Goal: Navigation & Orientation: Understand site structure

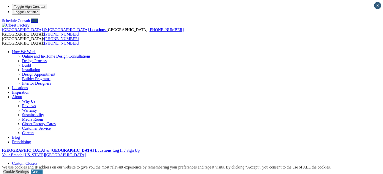
click at [35, 99] on link "Why Us" at bounding box center [28, 101] width 13 height 4
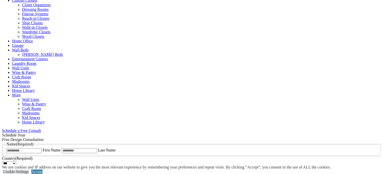
scroll to position [191, 0]
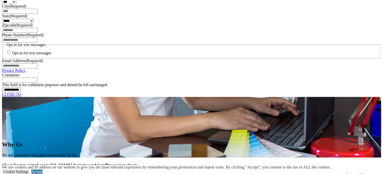
scroll to position [451, 0]
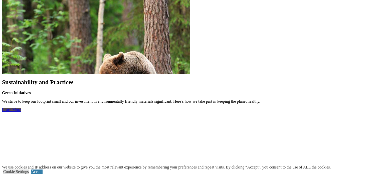
scroll to position [1328, 0]
